Goal: Transaction & Acquisition: Register for event/course

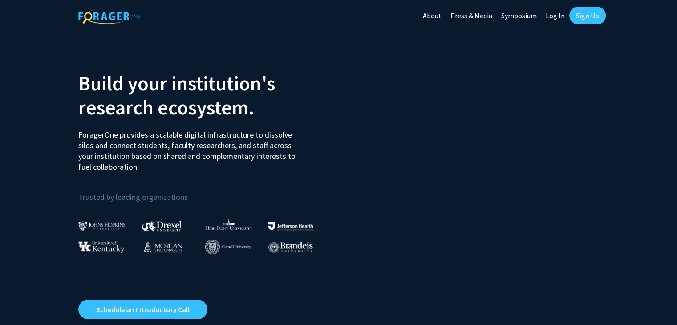
click at [585, 14] on link "Sign Up" at bounding box center [587, 16] width 36 height 18
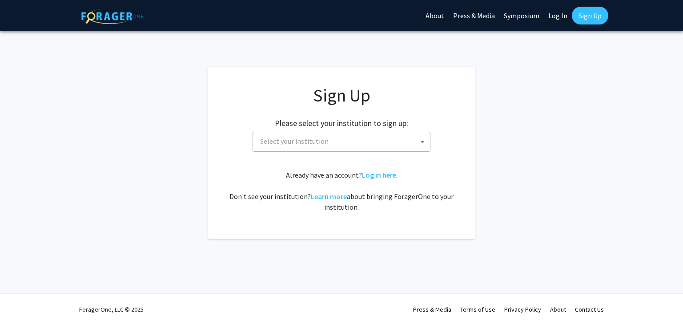
click at [350, 145] on span "Select your institution" at bounding box center [344, 141] width 174 height 18
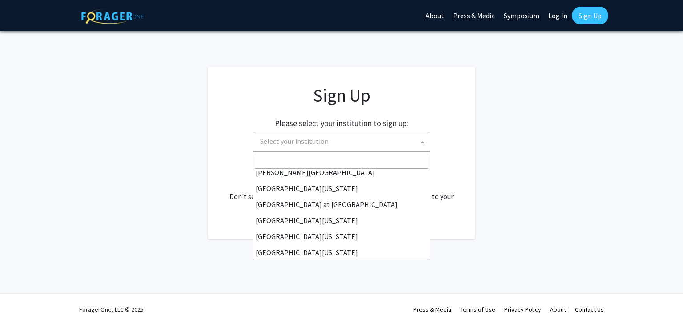
scroll to position [311, 0]
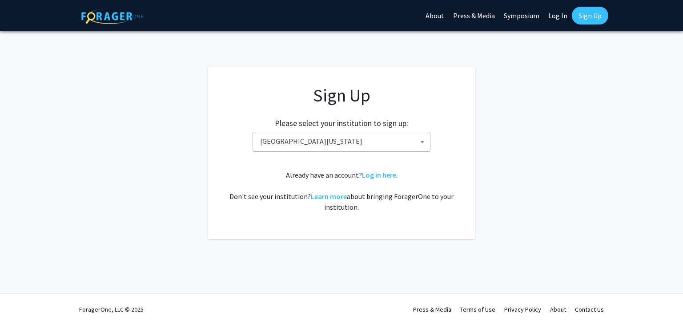
select select "33"
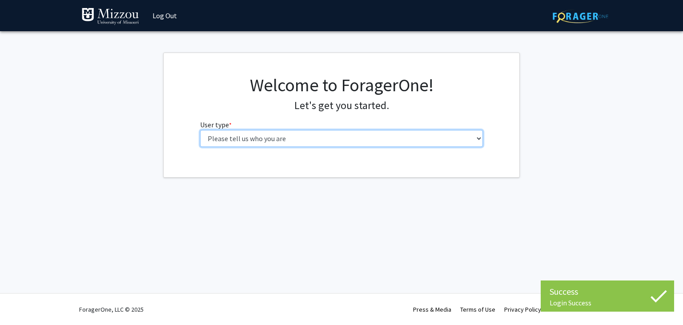
click at [326, 140] on select "Please tell us who you are Undergraduate Student Master's Student Doctoral Cand…" at bounding box center [341, 138] width 283 height 17
select select "1: undergrad"
click at [200, 130] on select "Please tell us who you are Undergraduate Student Master's Student Doctoral Cand…" at bounding box center [341, 138] width 283 height 17
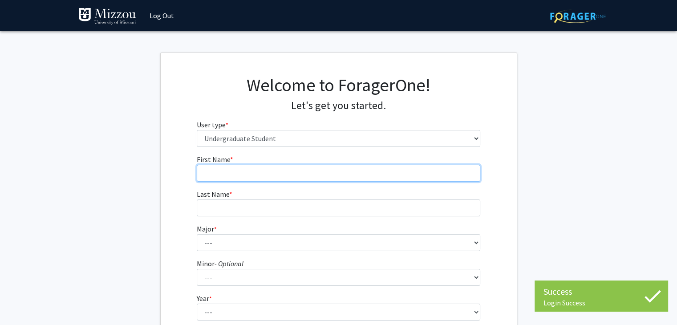
click at [299, 169] on input "First Name * required" at bounding box center [338, 173] width 283 height 17
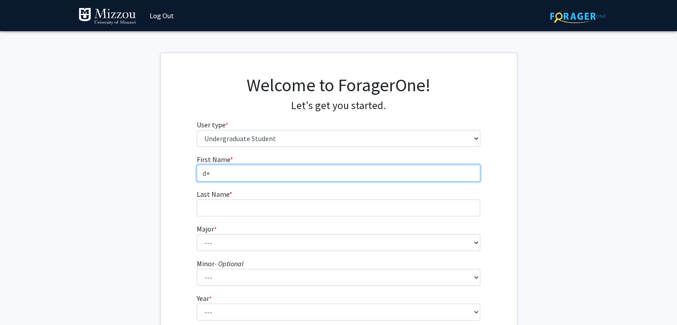
type input "d"
type input "Adam"
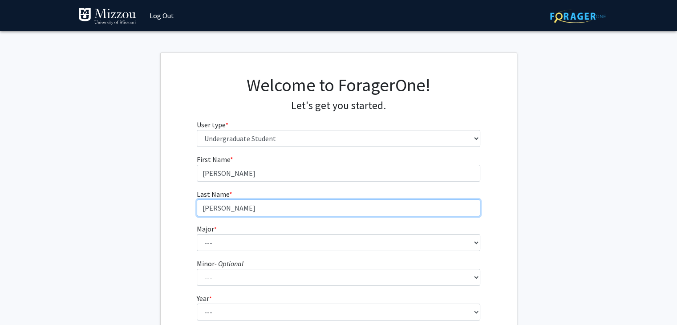
type input "Glenn"
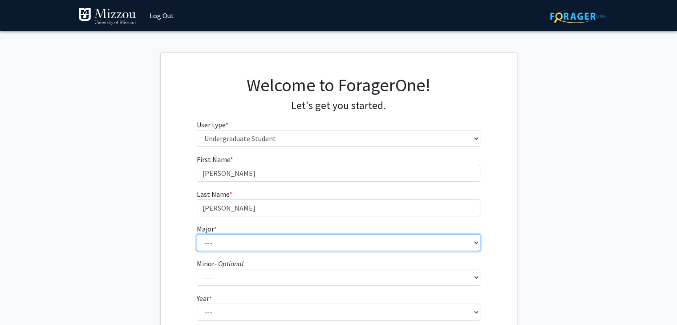
scroll to position [73, 0]
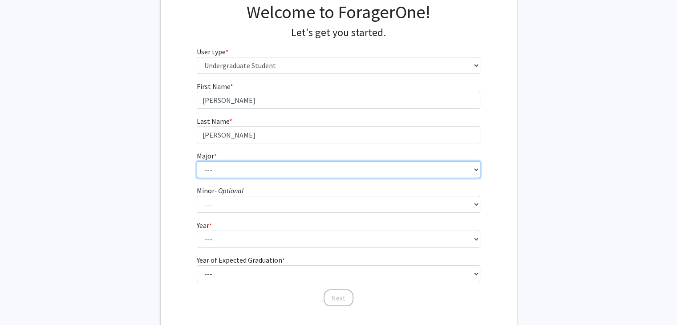
click at [291, 162] on select "--- Agribusiness Management Agricultural Education Agricultural Education: Comm…" at bounding box center [338, 169] width 283 height 17
select select "17: 2505"
click at [197, 161] on select "--- Agribusiness Management Agricultural Education Agricultural Education: Comm…" at bounding box center [338, 169] width 283 height 17
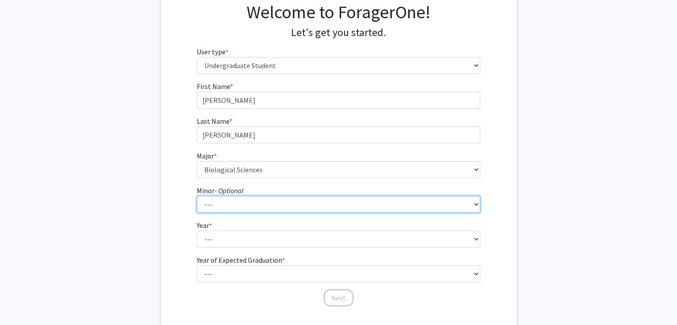
click at [264, 200] on select "--- Accountancy Aerospace Engineering Aerospace Studies Agribusiness Management…" at bounding box center [338, 204] width 283 height 17
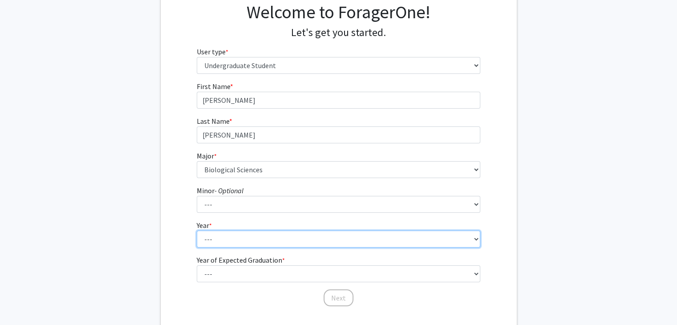
click at [255, 242] on select "--- First-year Sophomore Junior Senior Postbaccalaureate Certificate" at bounding box center [338, 238] width 283 height 17
select select "3: junior"
click at [197, 230] on select "--- First-year Sophomore Junior Senior Postbaccalaureate Certificate" at bounding box center [338, 238] width 283 height 17
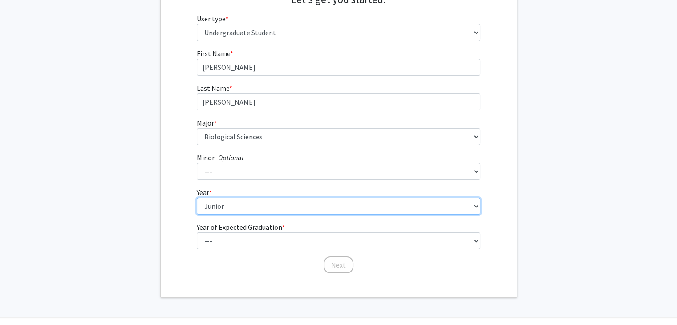
scroll to position [105, 0]
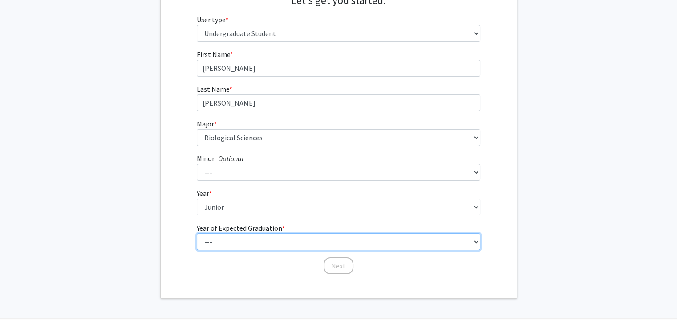
click at [265, 242] on select "--- 2025 2026 2027 2028 2029 2030 2031 2032 2033 2034" at bounding box center [338, 241] width 283 height 17
select select "3: 2027"
click at [197, 233] on select "--- 2025 2026 2027 2028 2029 2030 2031 2032 2033 2034" at bounding box center [338, 241] width 283 height 17
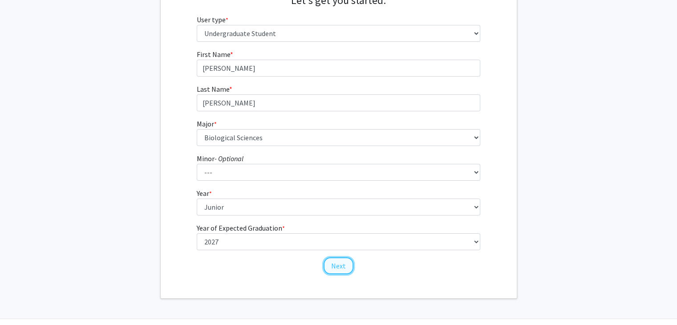
click at [336, 271] on button "Next" at bounding box center [338, 265] width 30 height 17
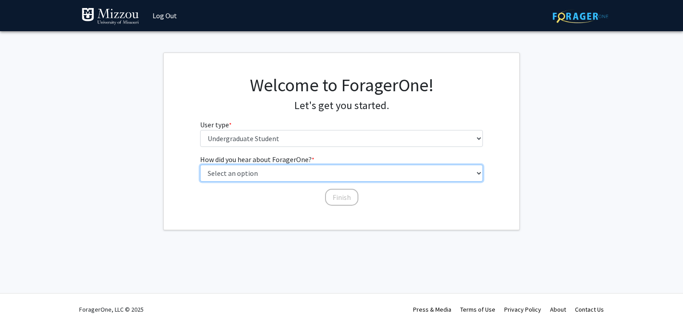
click at [307, 173] on select "Select an option Peer/student recommendation Faculty/staff recommendation Unive…" at bounding box center [341, 173] width 283 height 17
select select "1: peer_recommendation"
click at [200, 165] on select "Select an option Peer/student recommendation Faculty/staff recommendation Unive…" at bounding box center [341, 173] width 283 height 17
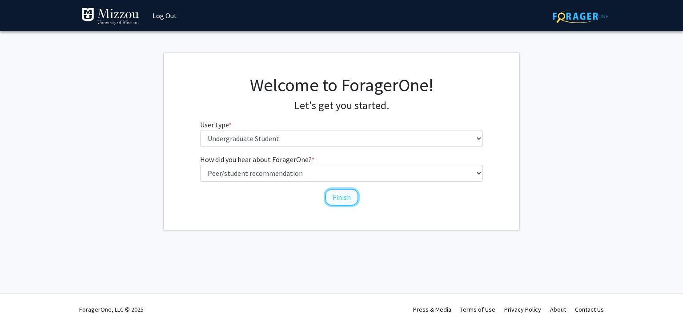
click at [341, 193] on button "Finish" at bounding box center [341, 197] width 33 height 17
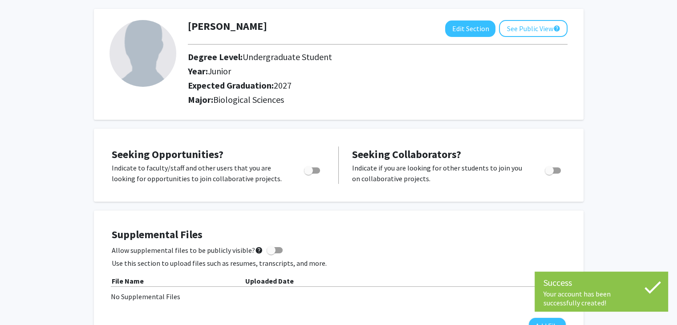
scroll to position [39, 0]
click at [314, 174] on label "Toggle" at bounding box center [310, 170] width 20 height 11
click at [308, 174] on input "Are you actively seeking opportunities?" at bounding box center [308, 173] width 0 height 0
checkbox input "true"
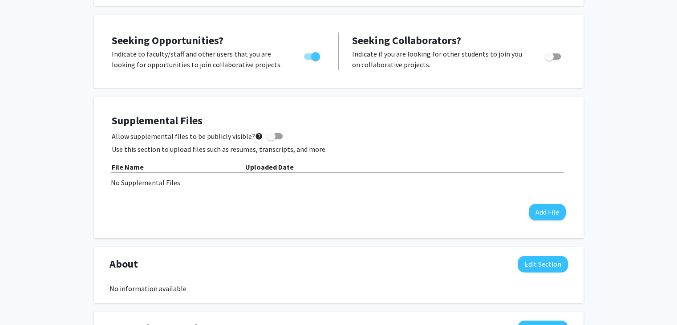
scroll to position [0, 0]
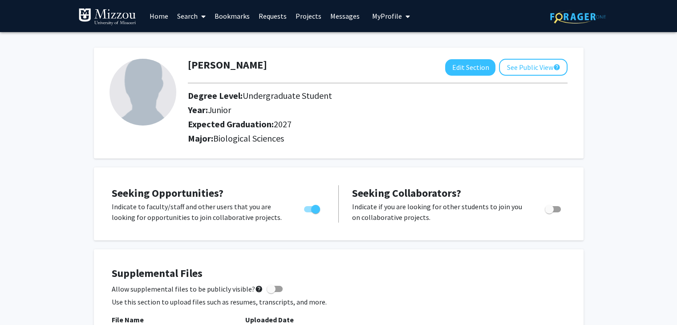
click at [295, 12] on link "Projects" at bounding box center [308, 15] width 35 height 31
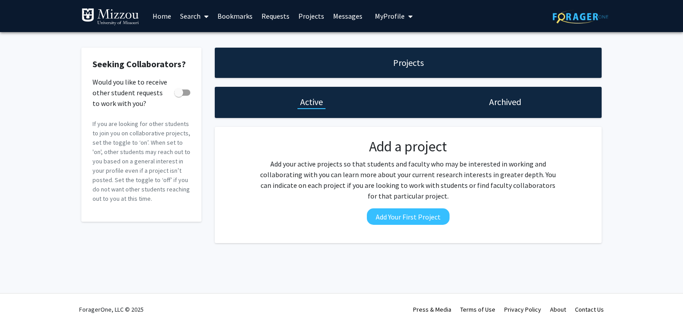
click at [182, 11] on link "Search" at bounding box center [194, 15] width 37 height 31
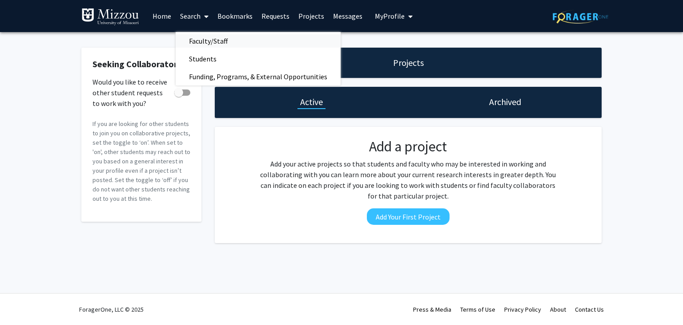
click at [206, 45] on span "Faculty/Staff" at bounding box center [208, 41] width 65 height 18
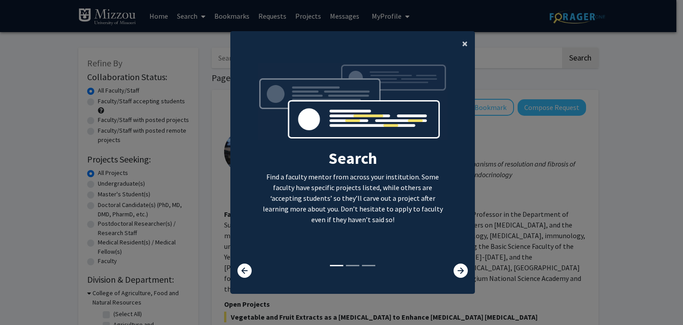
click at [463, 48] on span "×" at bounding box center [465, 43] width 6 height 14
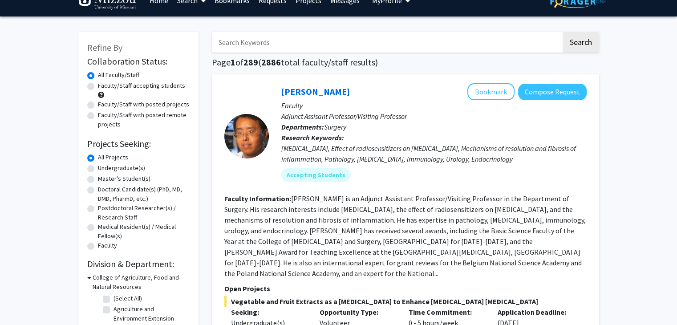
scroll to position [18, 0]
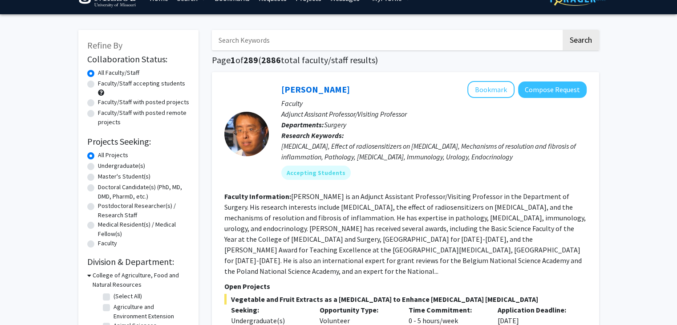
click at [119, 165] on label "Undergraduate(s)" at bounding box center [121, 165] width 47 height 9
click at [104, 165] on input "Undergraduate(s)" at bounding box center [101, 164] width 6 height 6
radio input "true"
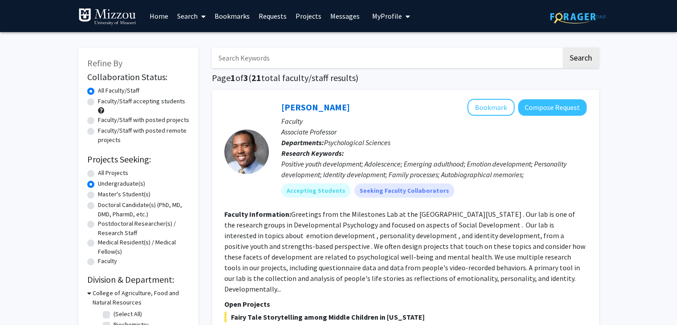
click at [134, 102] on label "Faculty/Staff accepting students" at bounding box center [141, 101] width 87 height 9
click at [104, 102] on input "Faculty/Staff accepting students" at bounding box center [101, 100] width 6 height 6
radio input "true"
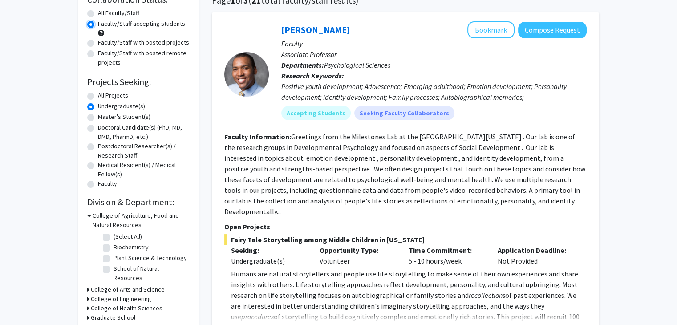
scroll to position [79, 0]
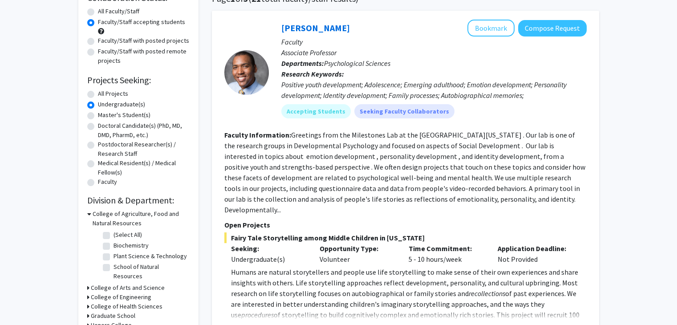
click at [109, 283] on h3 "College of Arts and Science" at bounding box center [128, 287] width 74 height 9
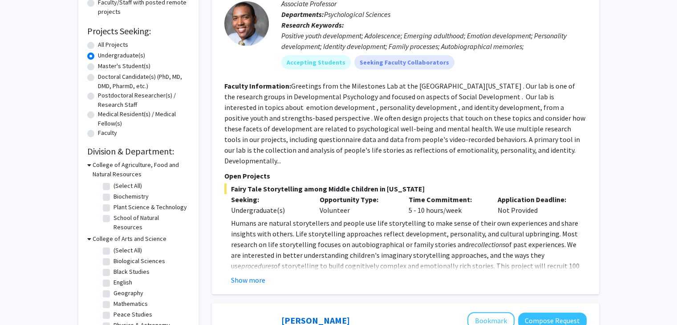
scroll to position [182, 0]
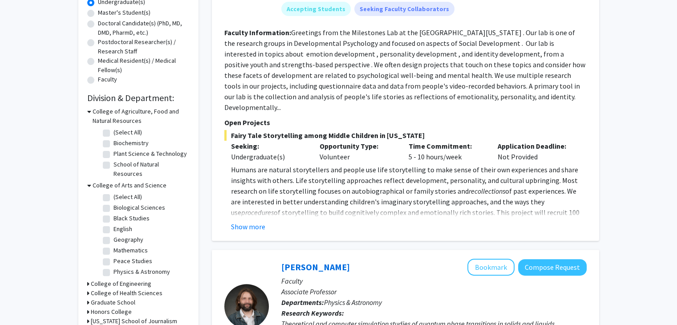
click at [113, 203] on label "Biological Sciences" at bounding box center [139, 207] width 52 height 9
click at [113, 203] on input "Biological Sciences" at bounding box center [116, 206] width 6 height 6
checkbox input "true"
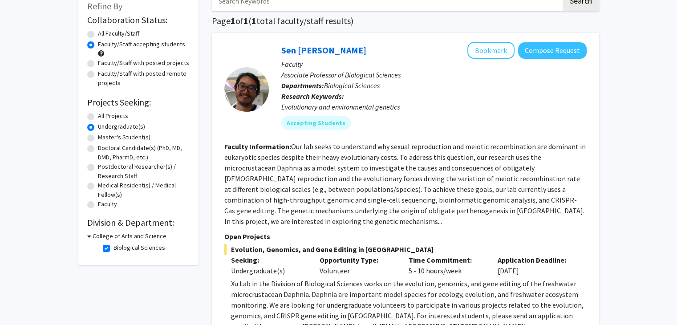
scroll to position [58, 0]
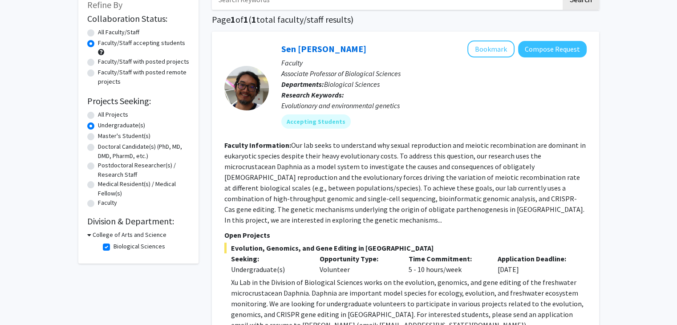
click at [103, 232] on h3 "College of Arts and Science" at bounding box center [130, 234] width 74 height 9
click at [115, 236] on h3 "College of Arts and Science" at bounding box center [128, 234] width 74 height 9
click at [109, 249] on fg-checkbox "Biological Sciences Biological Sciences" at bounding box center [145, 247] width 85 height 11
click at [479, 47] on button "Bookmark" at bounding box center [490, 48] width 47 height 17
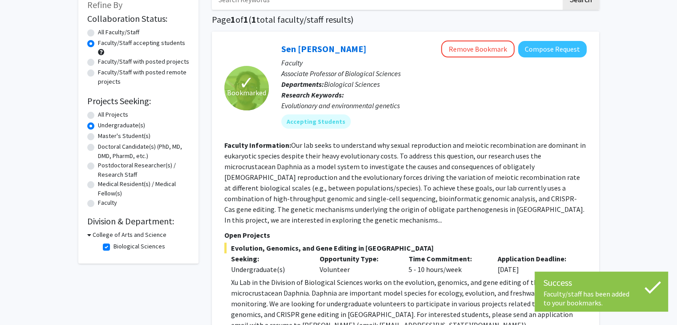
click at [113, 244] on label "Biological Sciences" at bounding box center [139, 246] width 52 height 9
click at [113, 244] on input "Biological Sciences" at bounding box center [116, 245] width 6 height 6
checkbox input "false"
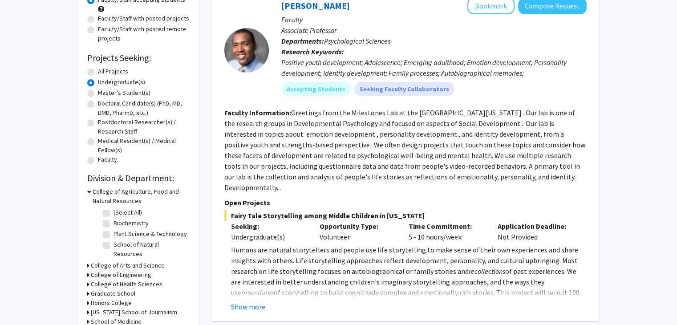
scroll to position [101, 0]
click at [100, 261] on h3 "College of Arts and Science" at bounding box center [128, 265] width 74 height 9
click at [105, 194] on h3 "College of Agriculture, Food and Natural Resources" at bounding box center [141, 196] width 97 height 19
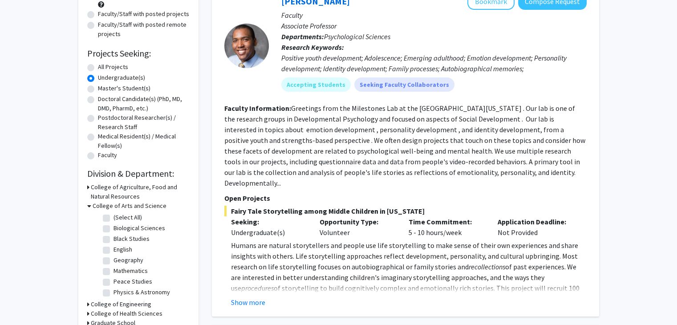
scroll to position [105, 0]
click at [121, 198] on h3 "College of Agriculture, Food and Natural Resources" at bounding box center [140, 192] width 99 height 19
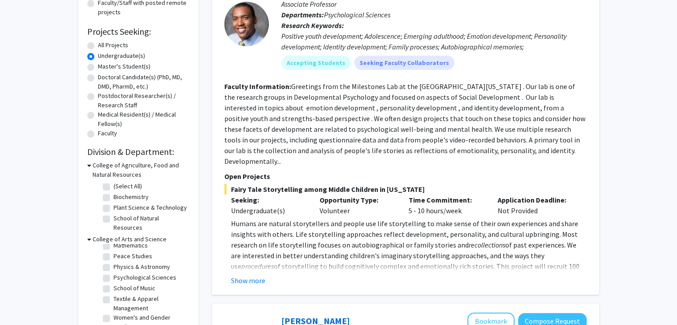
scroll to position [60, 0]
click at [133, 199] on label "Biochemistry" at bounding box center [130, 196] width 35 height 9
click at [119, 198] on input "Biochemistry" at bounding box center [116, 195] width 6 height 6
checkbox input "true"
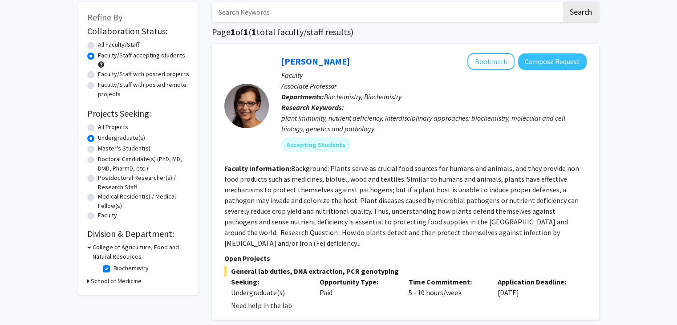
scroll to position [46, 0]
click at [478, 57] on button "Bookmark" at bounding box center [490, 60] width 47 height 17
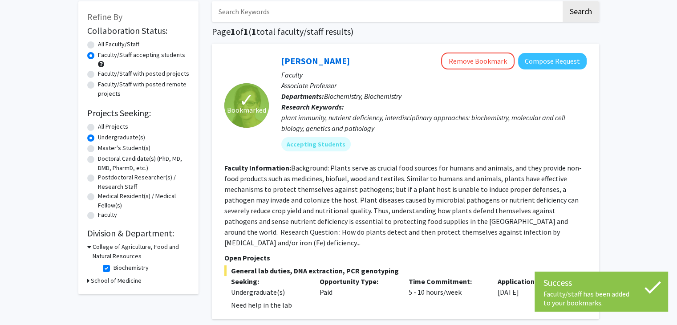
click at [107, 260] on h3 "College of Agriculture, Food and Natural Resources" at bounding box center [141, 251] width 97 height 19
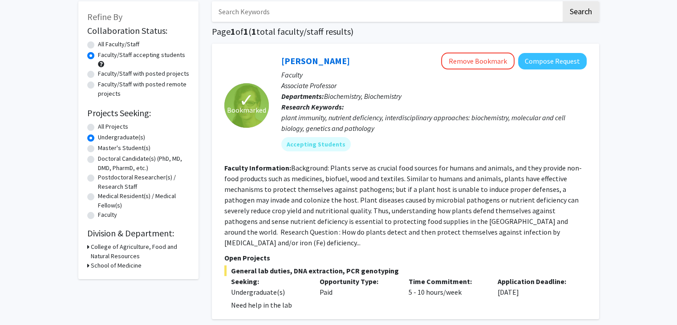
click at [112, 246] on h3 "College of Agriculture, Food and Natural Resources" at bounding box center [140, 251] width 99 height 19
click at [113, 269] on label "Biochemistry" at bounding box center [130, 267] width 35 height 9
click at [113, 269] on input "Biochemistry" at bounding box center [116, 266] width 6 height 6
checkbox input "false"
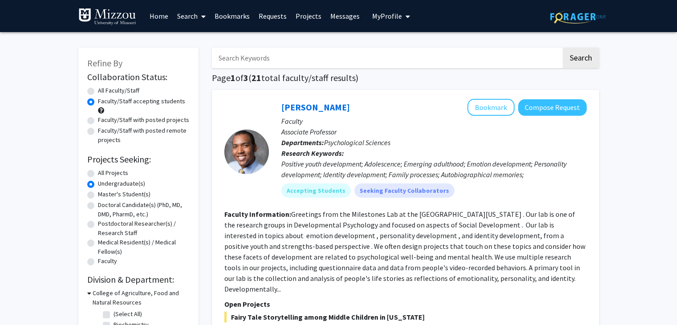
scroll to position [108, 0]
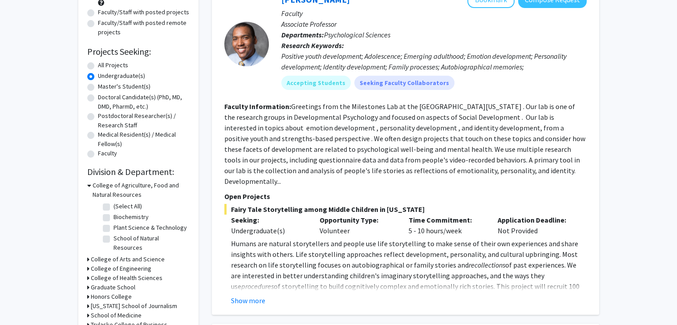
click at [113, 205] on label "(Select All)" at bounding box center [127, 206] width 28 height 9
click at [113, 205] on input "(Select All)" at bounding box center [116, 205] width 6 height 6
checkbox input "true"
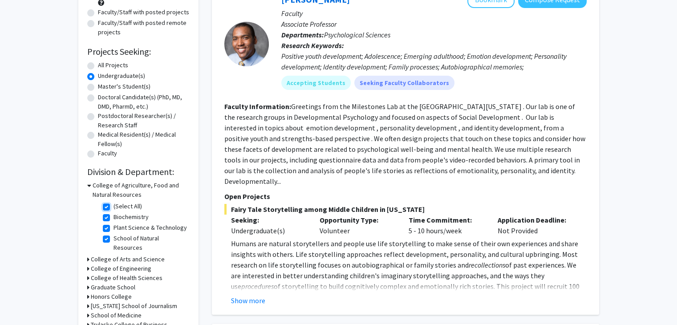
checkbox input "true"
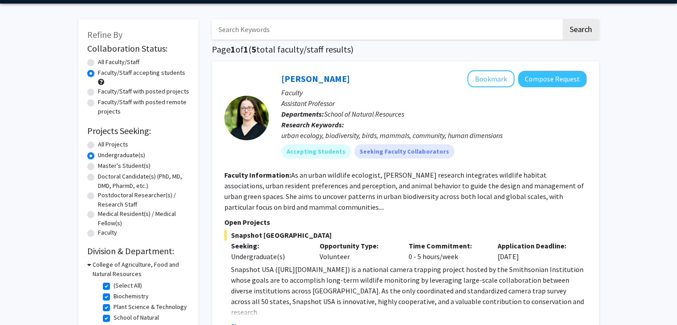
scroll to position [28, 0]
click at [491, 79] on button "Bookmark" at bounding box center [490, 78] width 47 height 17
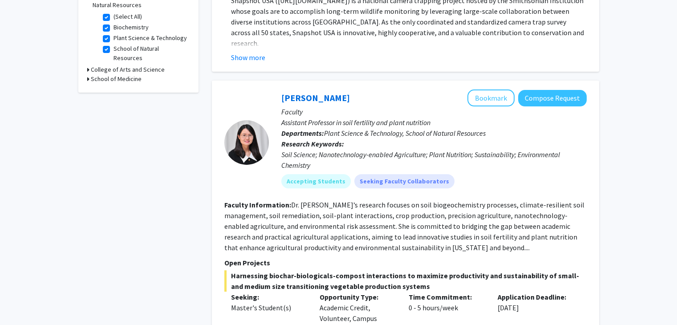
scroll to position [300, 0]
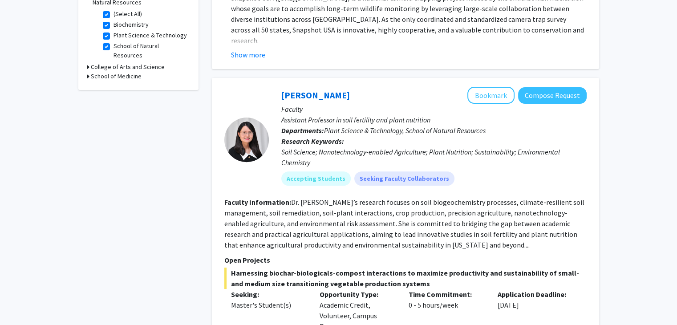
click at [453, 203] on fg-read-more "Dr. Xin’s research focuses on soil biogeochemistry processes, climate-resilient…" at bounding box center [404, 224] width 360 height 52
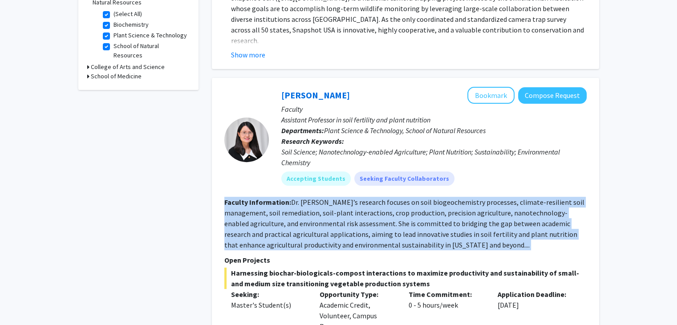
click at [453, 203] on fg-read-more "Dr. Xin’s research focuses on soil biogeochemistry processes, climate-resilient…" at bounding box center [404, 224] width 360 height 52
click at [429, 244] on fg-read-more "Dr. Xin’s research focuses on soil biogeochemistry processes, climate-resilient…" at bounding box center [404, 224] width 360 height 52
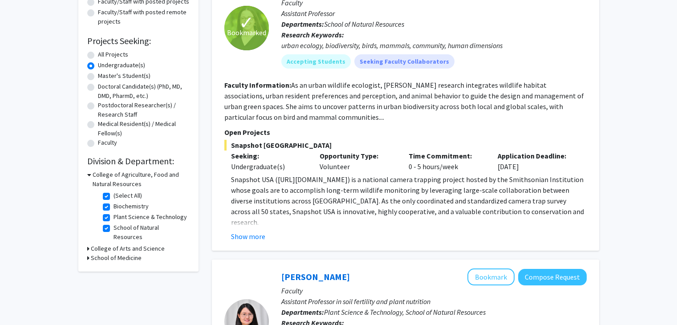
scroll to position [0, 0]
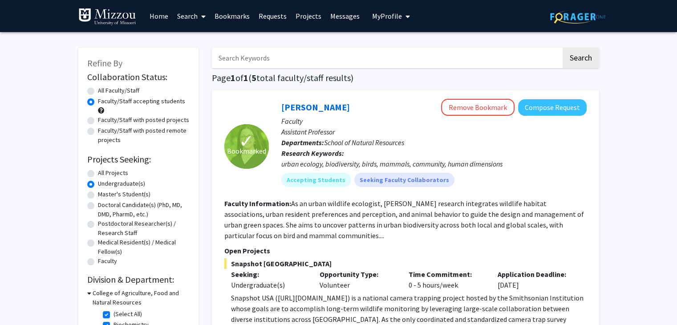
click at [224, 16] on link "Bookmarks" at bounding box center [232, 15] width 44 height 31
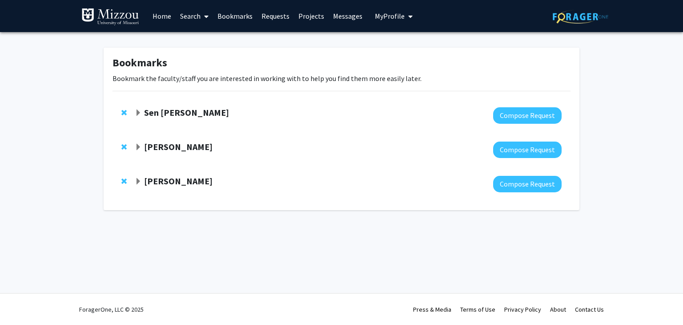
click at [157, 13] on link "Home" at bounding box center [162, 15] width 28 height 31
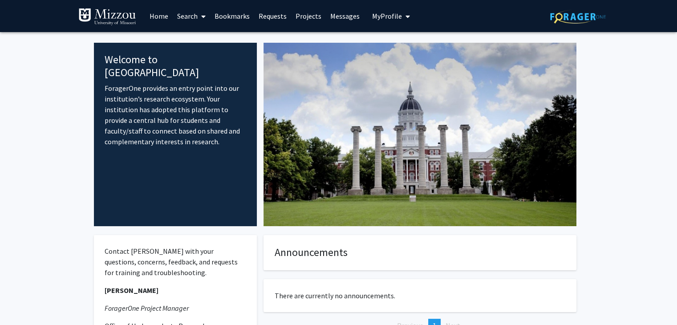
click at [237, 12] on link "Bookmarks" at bounding box center [232, 15] width 44 height 31
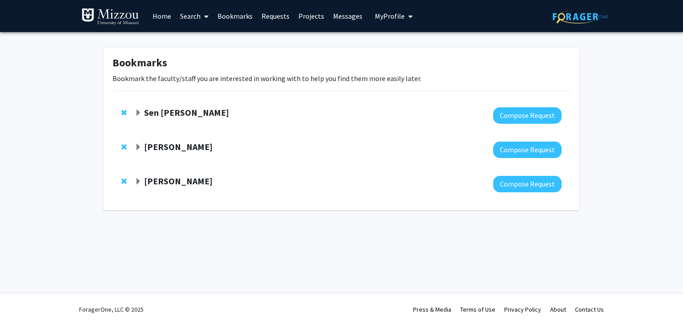
click at [166, 113] on strong "Sen Xu" at bounding box center [186, 112] width 85 height 11
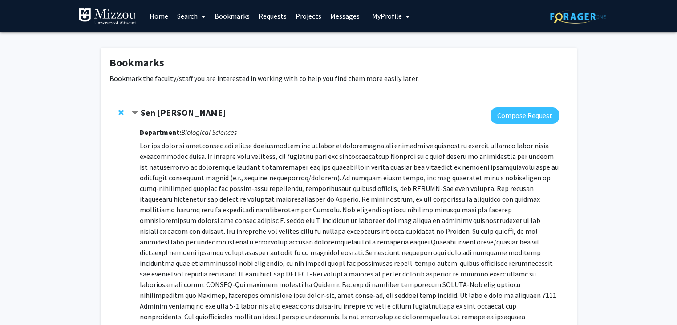
click at [206, 161] on p at bounding box center [349, 247] width 419 height 214
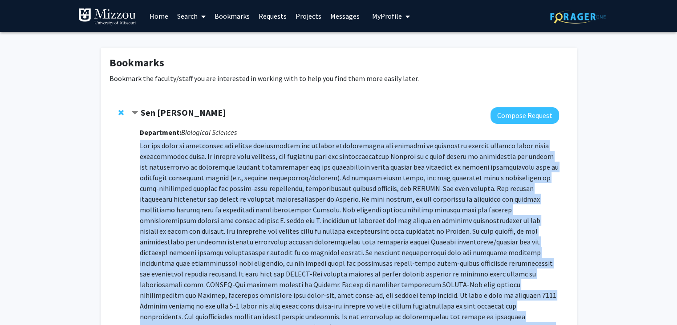
click at [206, 161] on p at bounding box center [349, 247] width 419 height 214
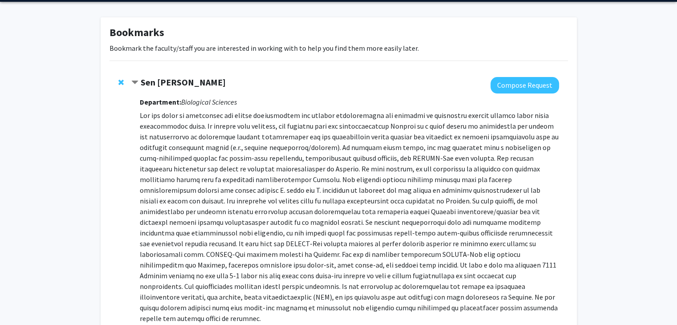
scroll to position [31, 0]
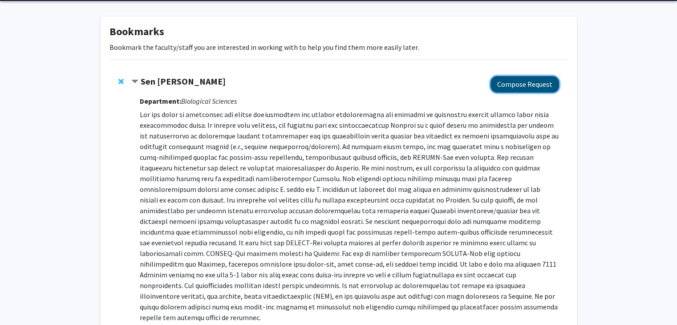
click at [531, 81] on button "Compose Request" at bounding box center [524, 84] width 69 height 16
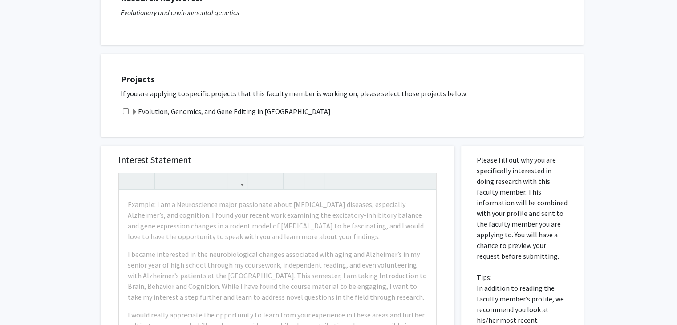
scroll to position [216, 0]
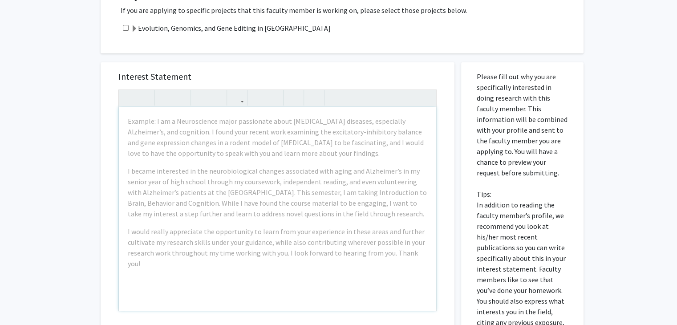
click at [55, 148] on div "All Requests Request for Sen Xu Request for Sen Xu Departments: Biological Scie…" at bounding box center [338, 146] width 677 height 660
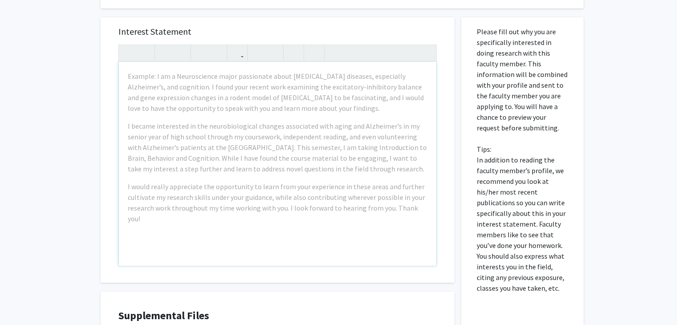
scroll to position [262, 0]
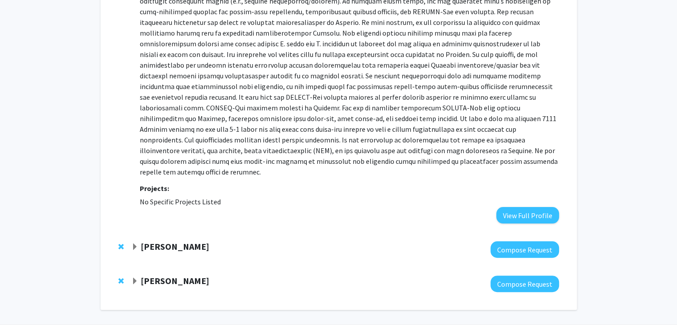
scroll to position [178, 0]
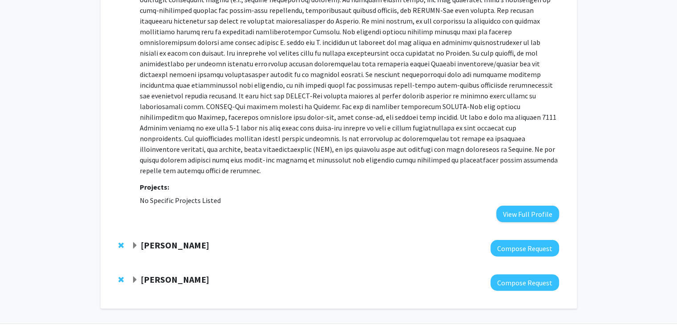
click at [142, 239] on strong "Antje Heese" at bounding box center [175, 244] width 69 height 11
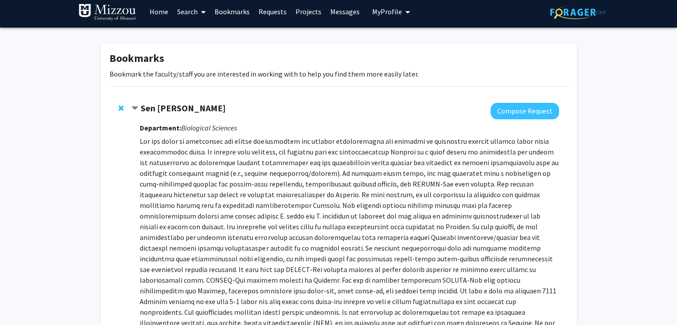
scroll to position [2, 0]
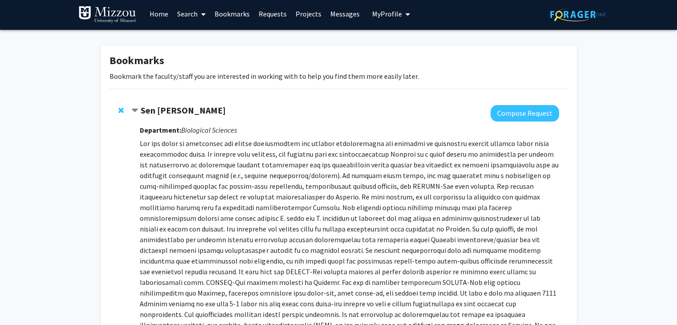
click at [162, 116] on div "Sen Xu" at bounding box center [227, 110] width 192 height 11
click at [162, 111] on strong "Sen Xu" at bounding box center [183, 110] width 85 height 11
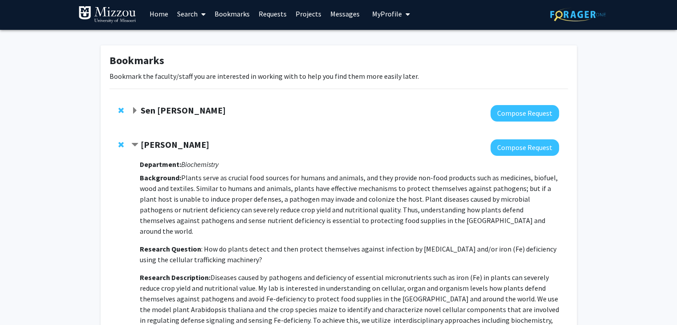
click at [162, 111] on strong "Sen Xu" at bounding box center [183, 110] width 85 height 11
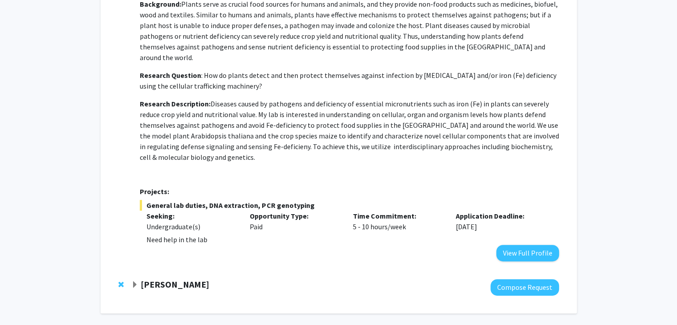
scroll to position [466, 0]
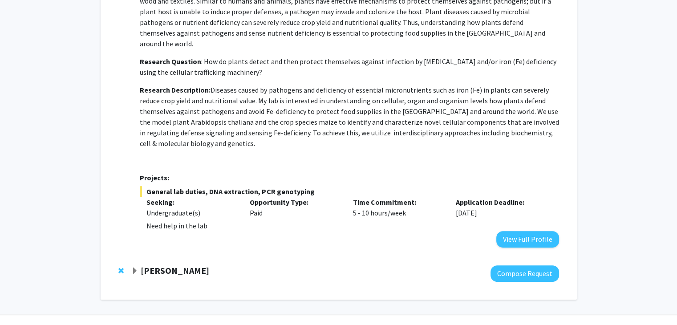
click at [209, 265] on strong "Christine Brodsky" at bounding box center [175, 270] width 69 height 11
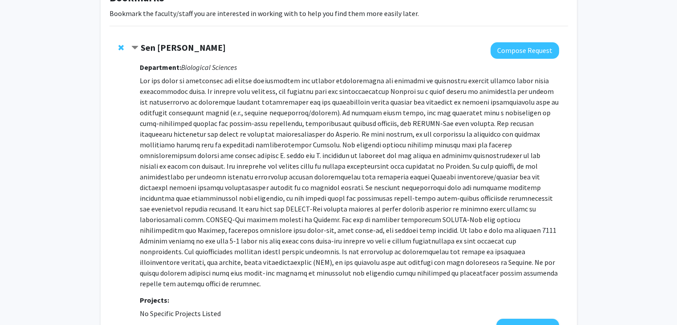
scroll to position [0, 0]
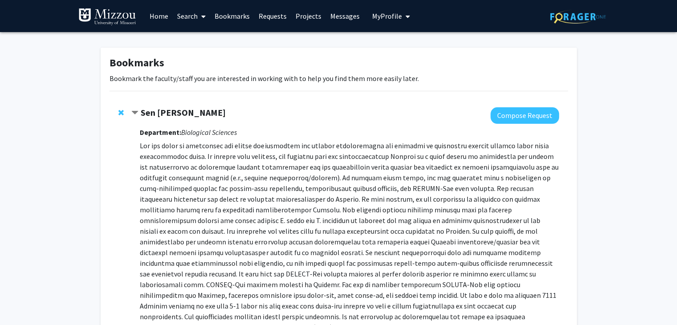
click at [151, 114] on strong "Sen Xu" at bounding box center [183, 112] width 85 height 11
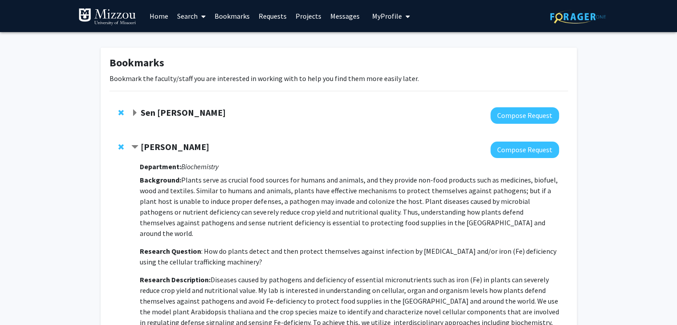
click at [151, 114] on strong "Sen Xu" at bounding box center [183, 112] width 85 height 11
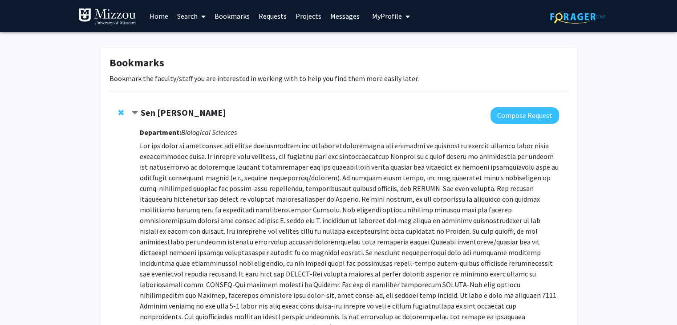
click at [162, 17] on link "Home" at bounding box center [159, 15] width 28 height 31
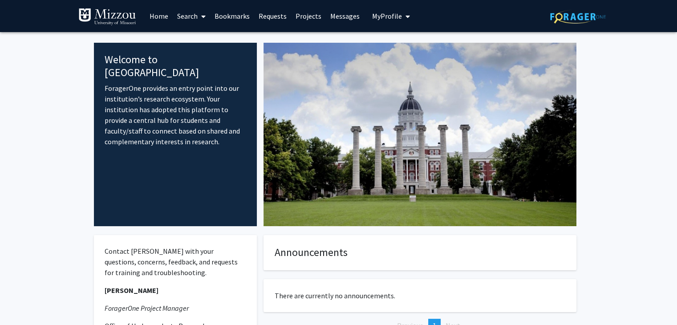
click at [193, 15] on link "Search" at bounding box center [191, 15] width 37 height 31
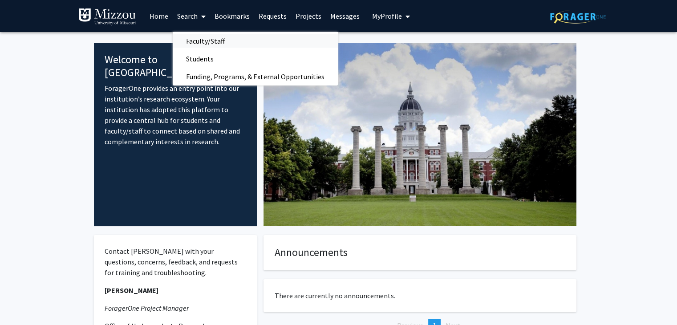
click at [206, 34] on span "Faculty/Staff" at bounding box center [205, 41] width 65 height 18
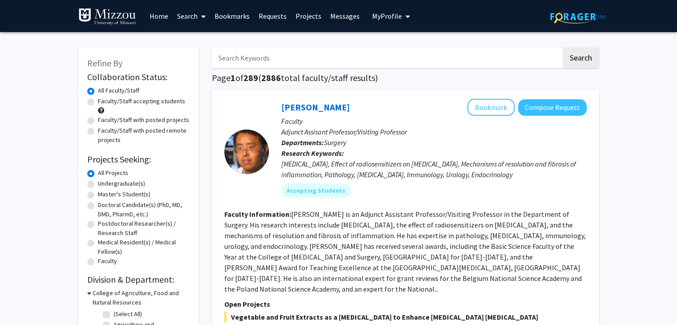
click at [122, 99] on label "Faculty/Staff accepting students" at bounding box center [141, 101] width 87 height 9
click at [104, 99] on input "Faculty/Staff accepting students" at bounding box center [101, 100] width 6 height 6
radio input "true"
click at [111, 183] on label "Undergraduate(s)" at bounding box center [121, 183] width 47 height 9
click at [104, 183] on input "Undergraduate(s)" at bounding box center [101, 182] width 6 height 6
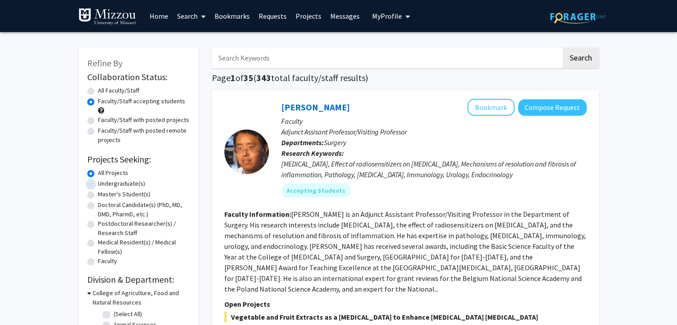
radio input "true"
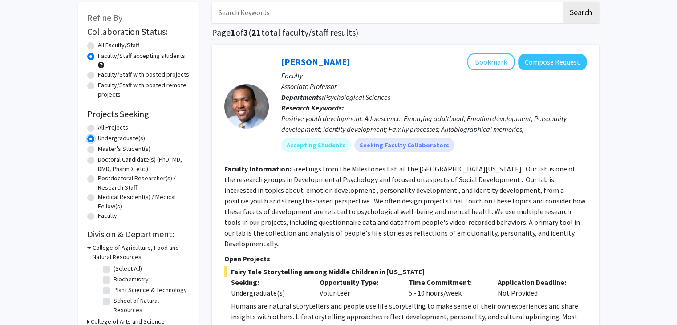
scroll to position [50, 0]
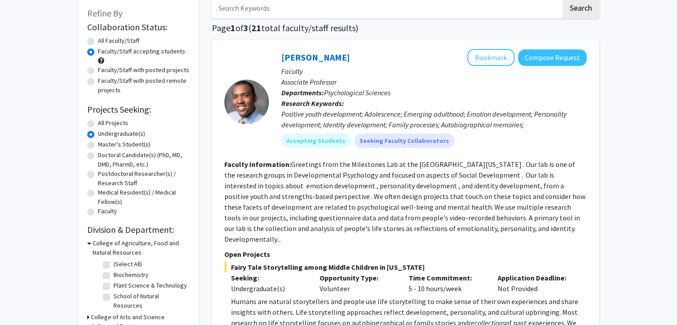
click at [113, 248] on h3 "College of Agriculture, Food and Natural Resources" at bounding box center [141, 247] width 97 height 19
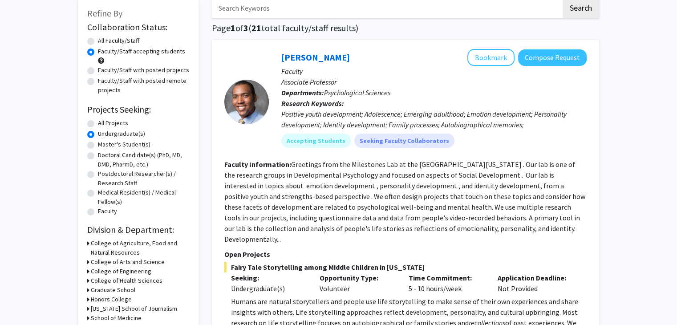
click at [110, 259] on h3 "College of Arts and Science" at bounding box center [128, 261] width 74 height 9
click at [113, 282] on label "Biological Sciences" at bounding box center [139, 283] width 52 height 9
click at [113, 282] on input "Biological Sciences" at bounding box center [116, 282] width 6 height 6
checkbox input "true"
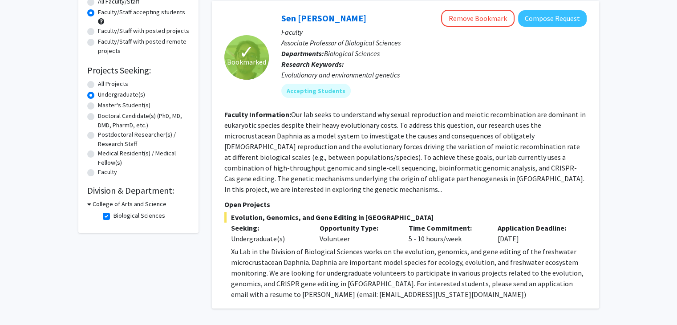
scroll to position [152, 0]
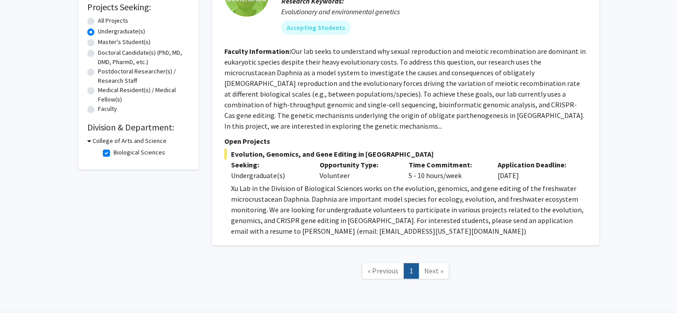
click at [427, 162] on div "Time Commitment: 5 - 10 hours/week" at bounding box center [446, 169] width 89 height 21
click at [363, 190] on p "Xu Lab in the Division of Biological Sciences works on the evolution, genomics,…" at bounding box center [408, 209] width 355 height 53
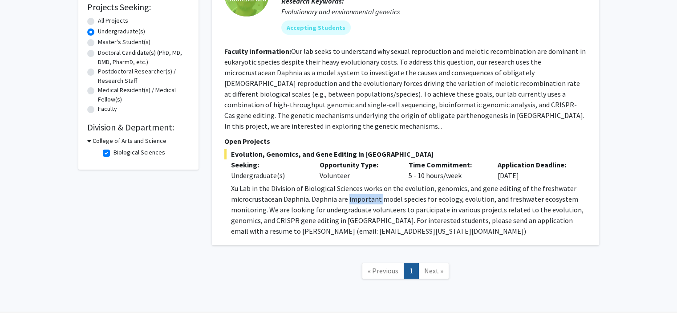
click at [363, 190] on p "Xu Lab in the Division of Biological Sciences works on the evolution, genomics,…" at bounding box center [408, 209] width 355 height 53
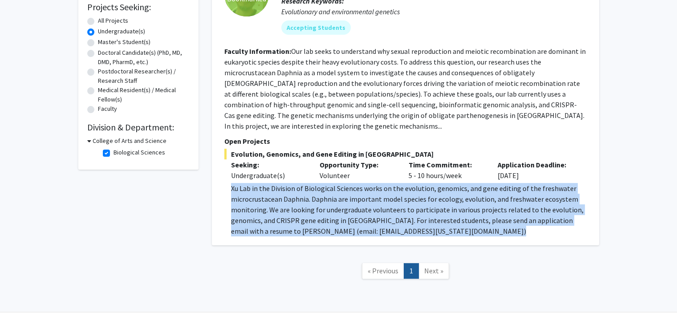
click at [363, 190] on p "Xu Lab in the Division of Biological Sciences works on the evolution, genomics,…" at bounding box center [408, 209] width 355 height 53
click at [383, 213] on p "Xu Lab in the Division of Biological Sciences works on the evolution, genomics,…" at bounding box center [408, 209] width 355 height 53
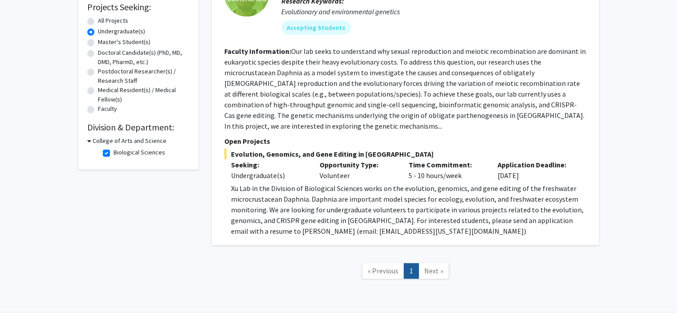
click at [313, 219] on p "Xu Lab in the Division of Biological Sciences works on the evolution, genomics,…" at bounding box center [408, 209] width 355 height 53
click at [313, 221] on p "Xu Lab in the Division of Biological Sciences works on the evolution, genomics,…" at bounding box center [408, 209] width 355 height 53
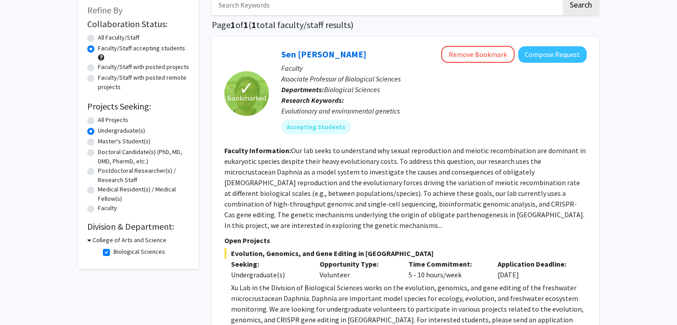
scroll to position [160, 0]
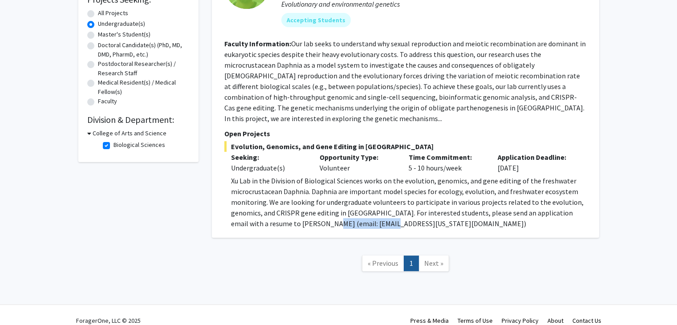
drag, startPoint x: 295, startPoint y: 215, endPoint x: 355, endPoint y: 215, distance: 60.1
click at [355, 215] on p "Xu Lab in the Division of Biological Sciences works on the evolution, genomics,…" at bounding box center [408, 201] width 355 height 53
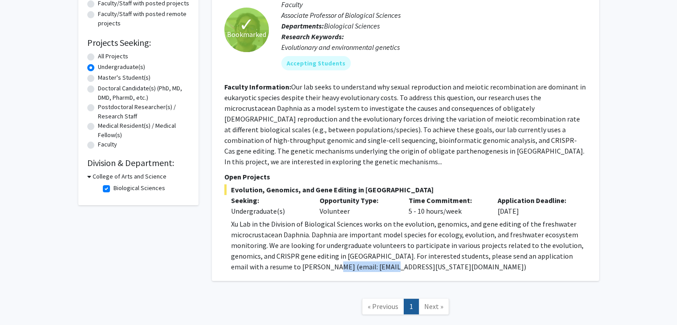
scroll to position [116, 0]
